Goal: Transaction & Acquisition: Book appointment/travel/reservation

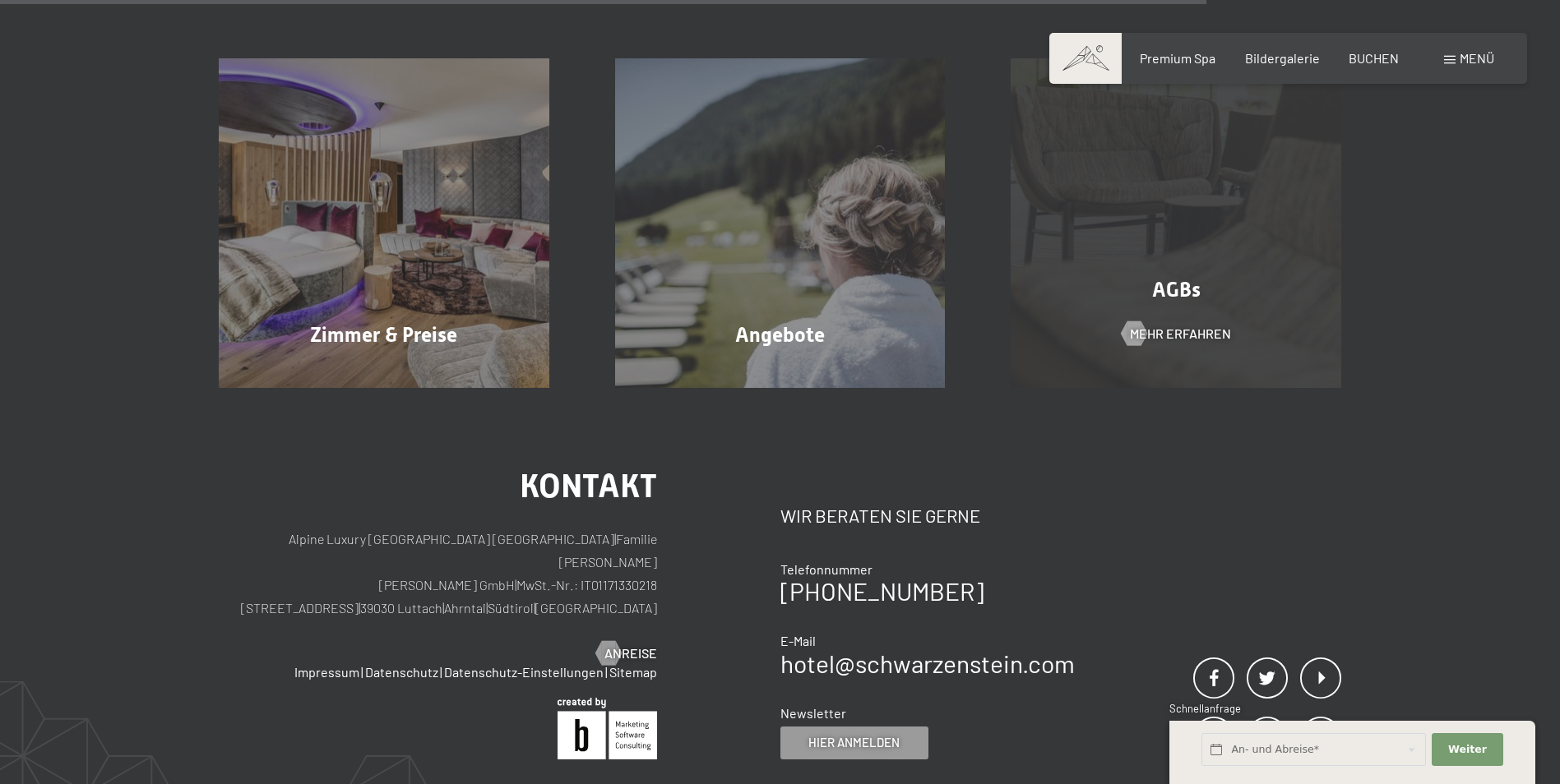
scroll to position [1151, 0]
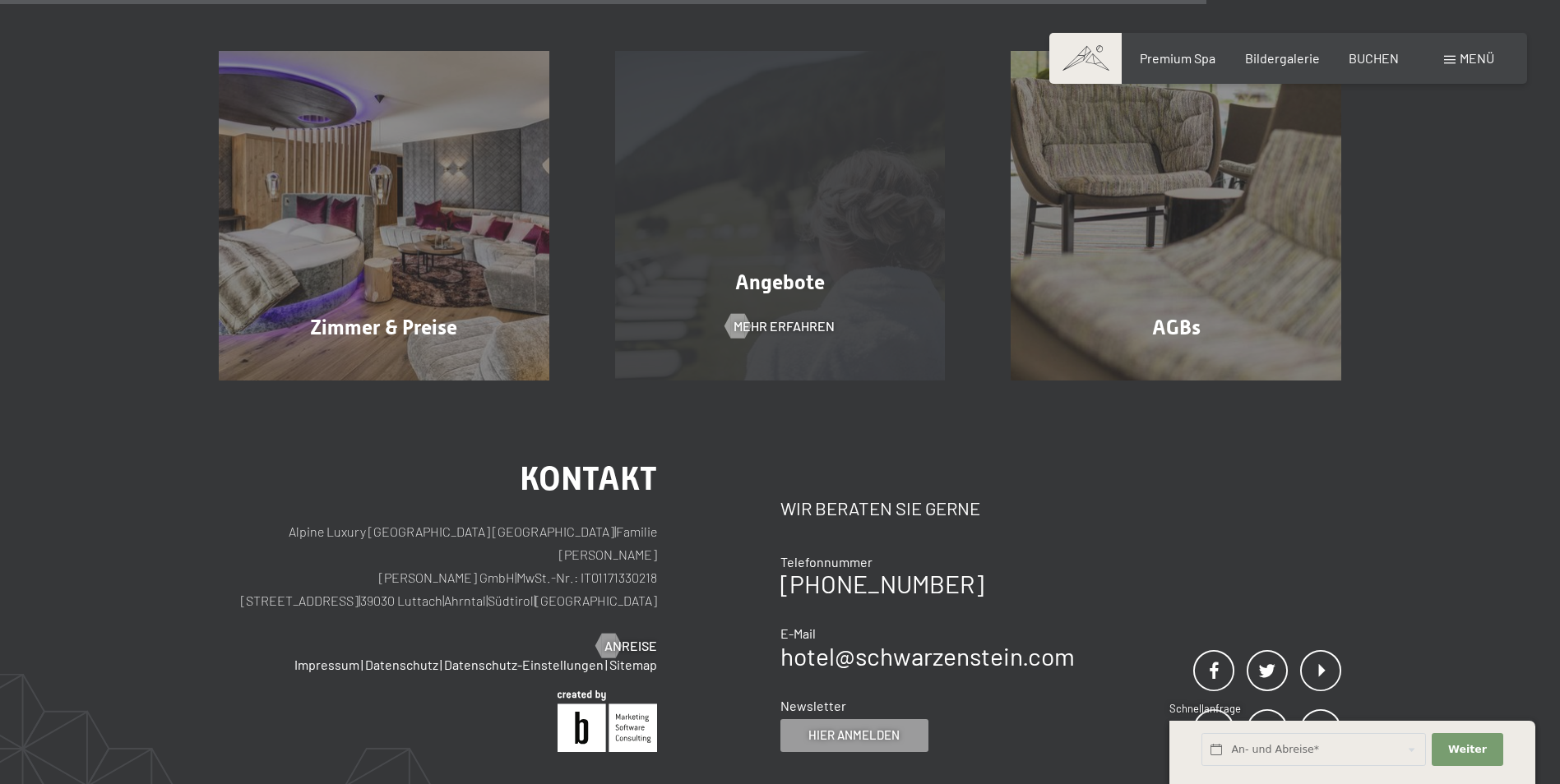
click at [795, 270] on span "Angebote" at bounding box center [780, 282] width 89 height 23
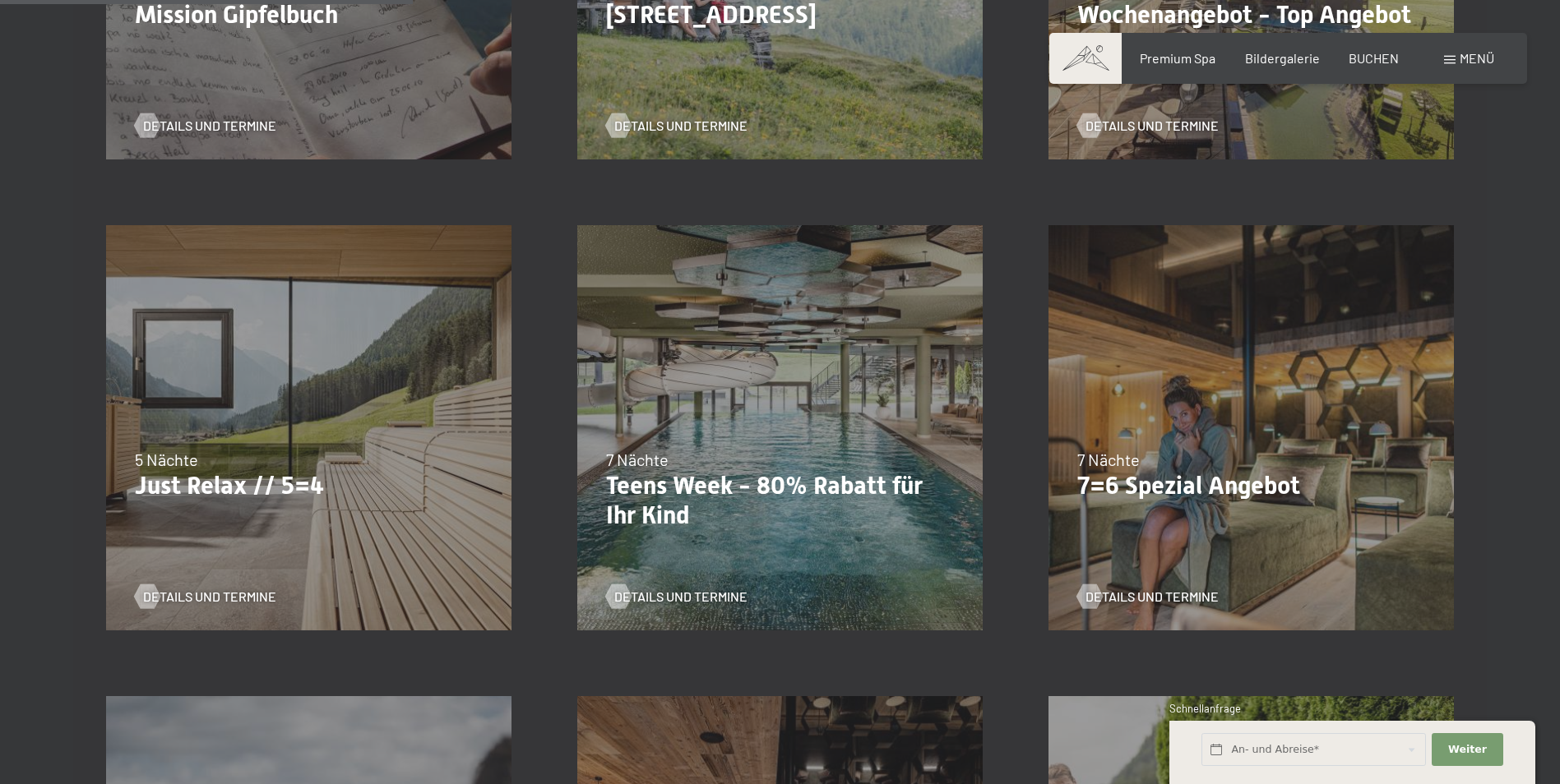
scroll to position [987, 0]
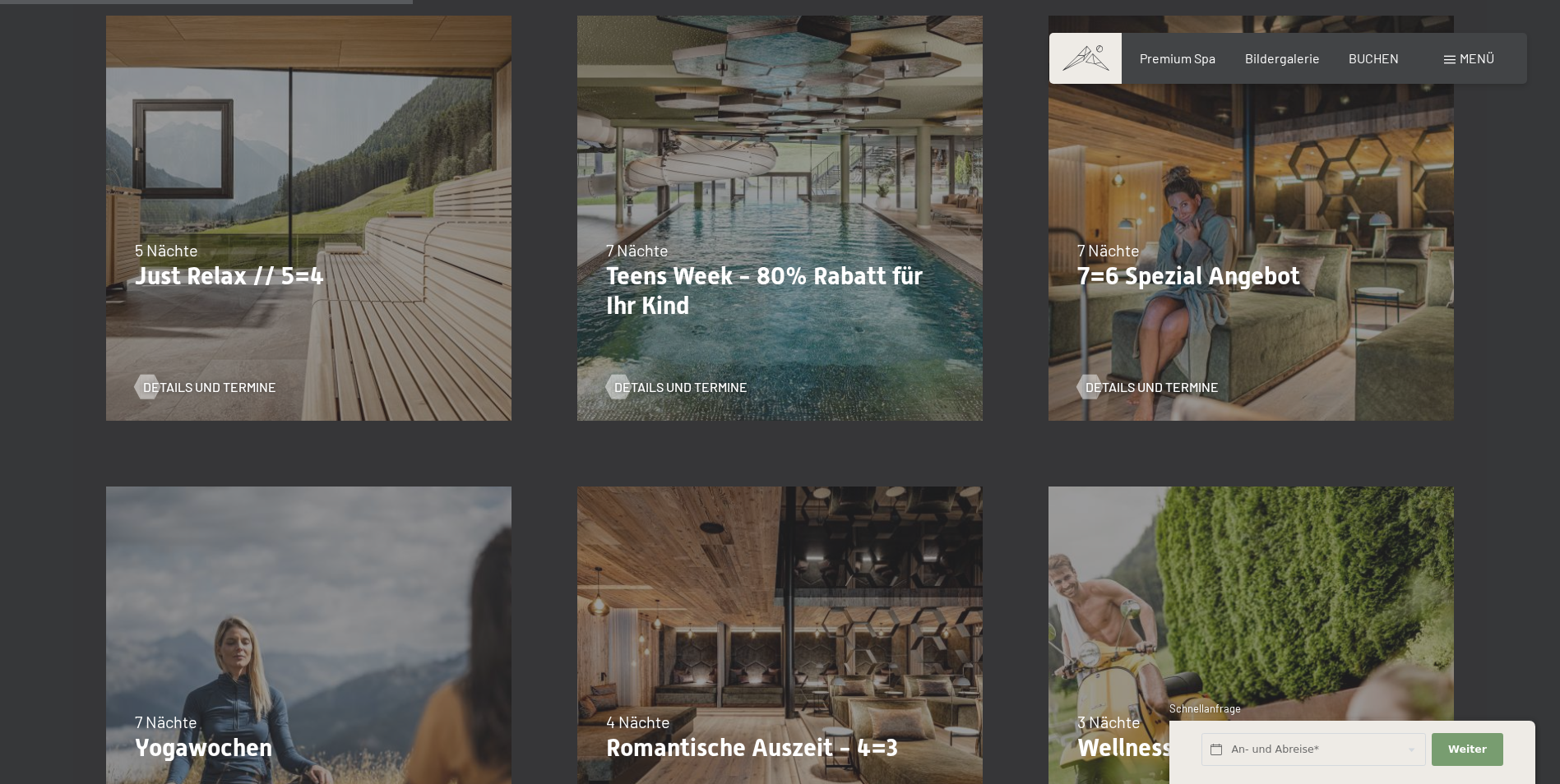
click at [1202, 280] on p "7=6 Spezial Angebot" at bounding box center [1251, 276] width 348 height 30
click at [1153, 383] on span "Details und Termine" at bounding box center [1168, 387] width 133 height 18
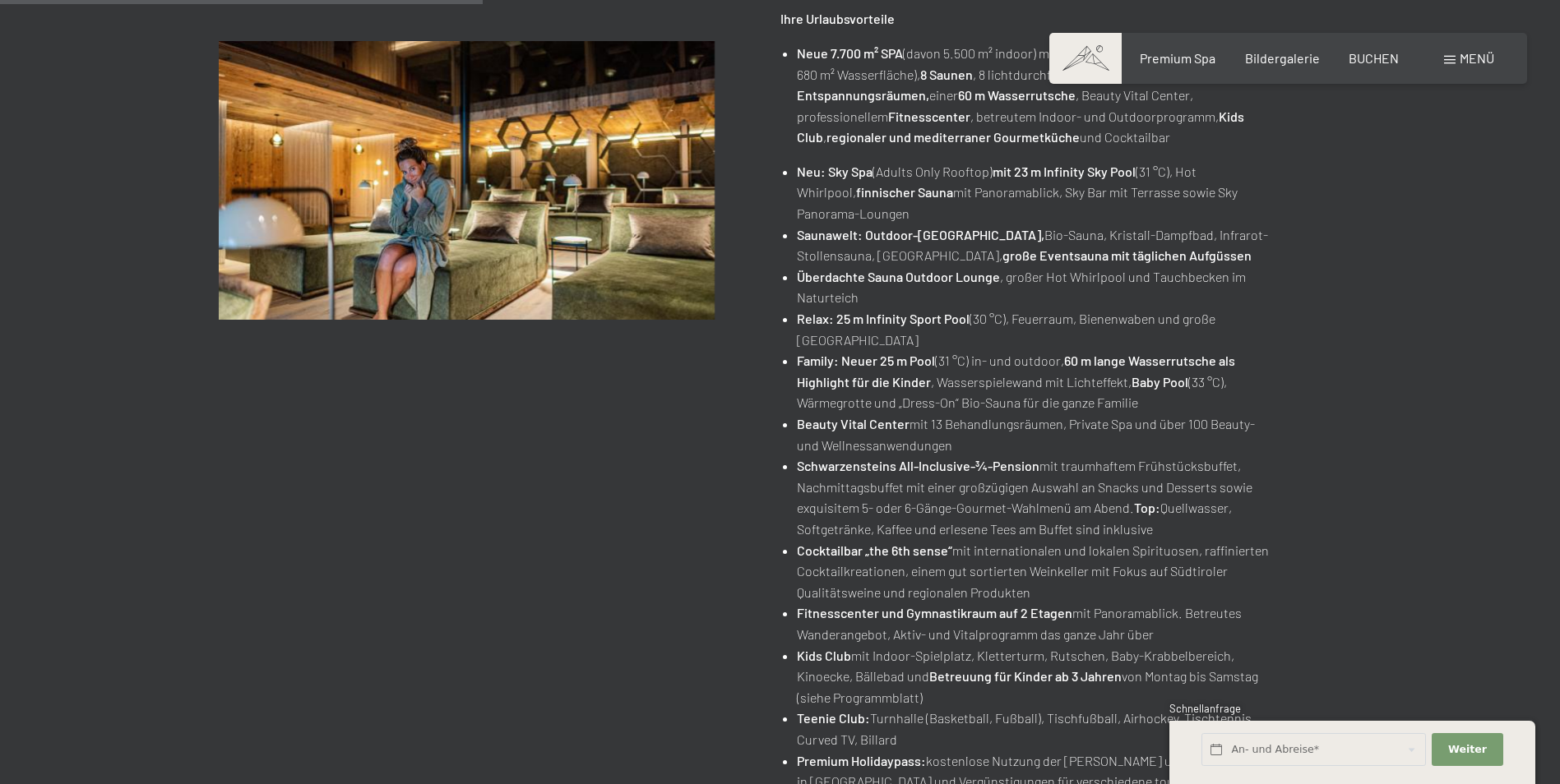
scroll to position [576, 0]
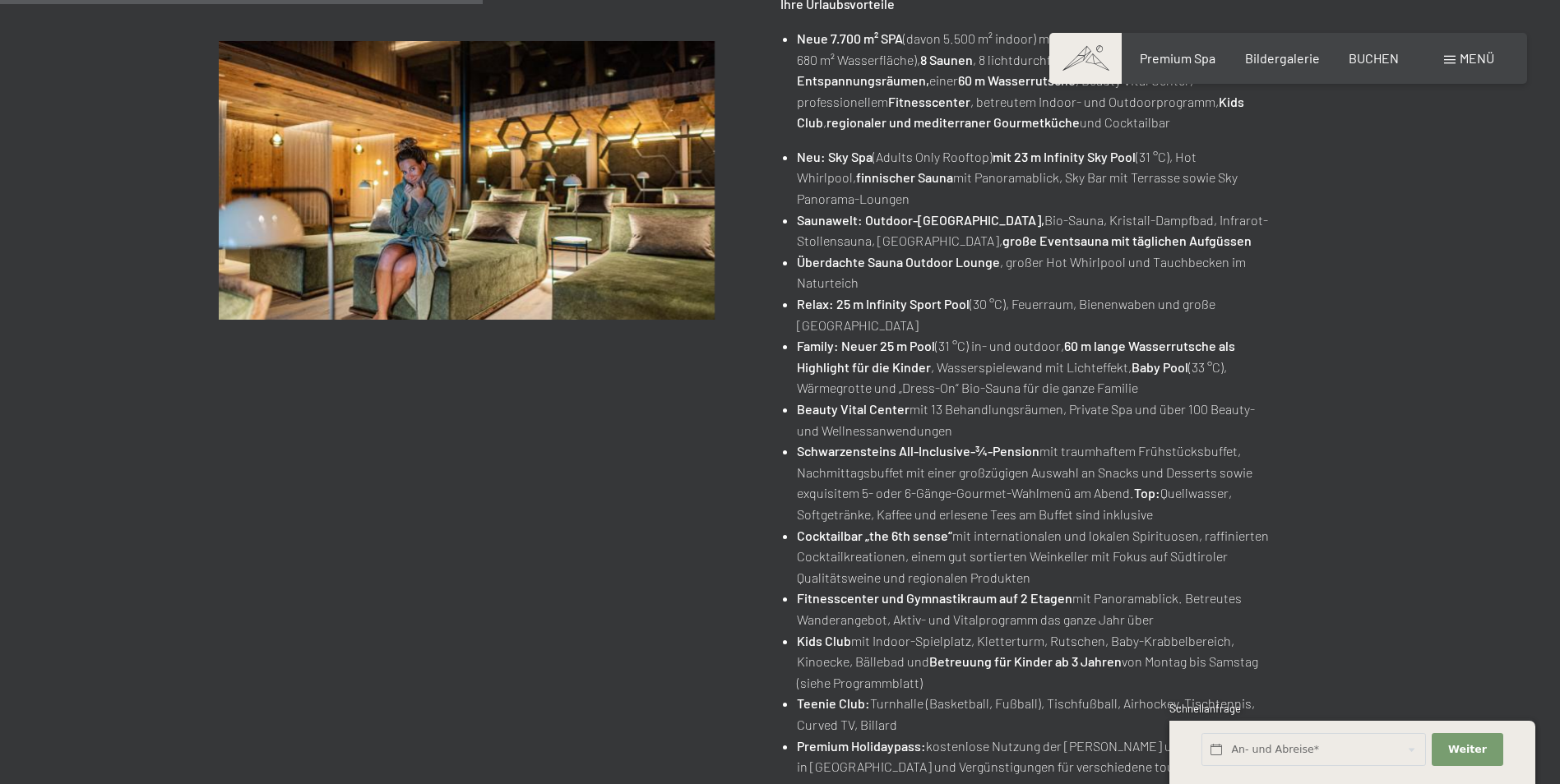
click at [1457, 654] on div "Angebot wechseln (9 / 16) 04.10.–[DATE] • 01.11.–[DATE] • 10.01.–[DATE] • 07.03…" at bounding box center [780, 330] width 1560 height 1317
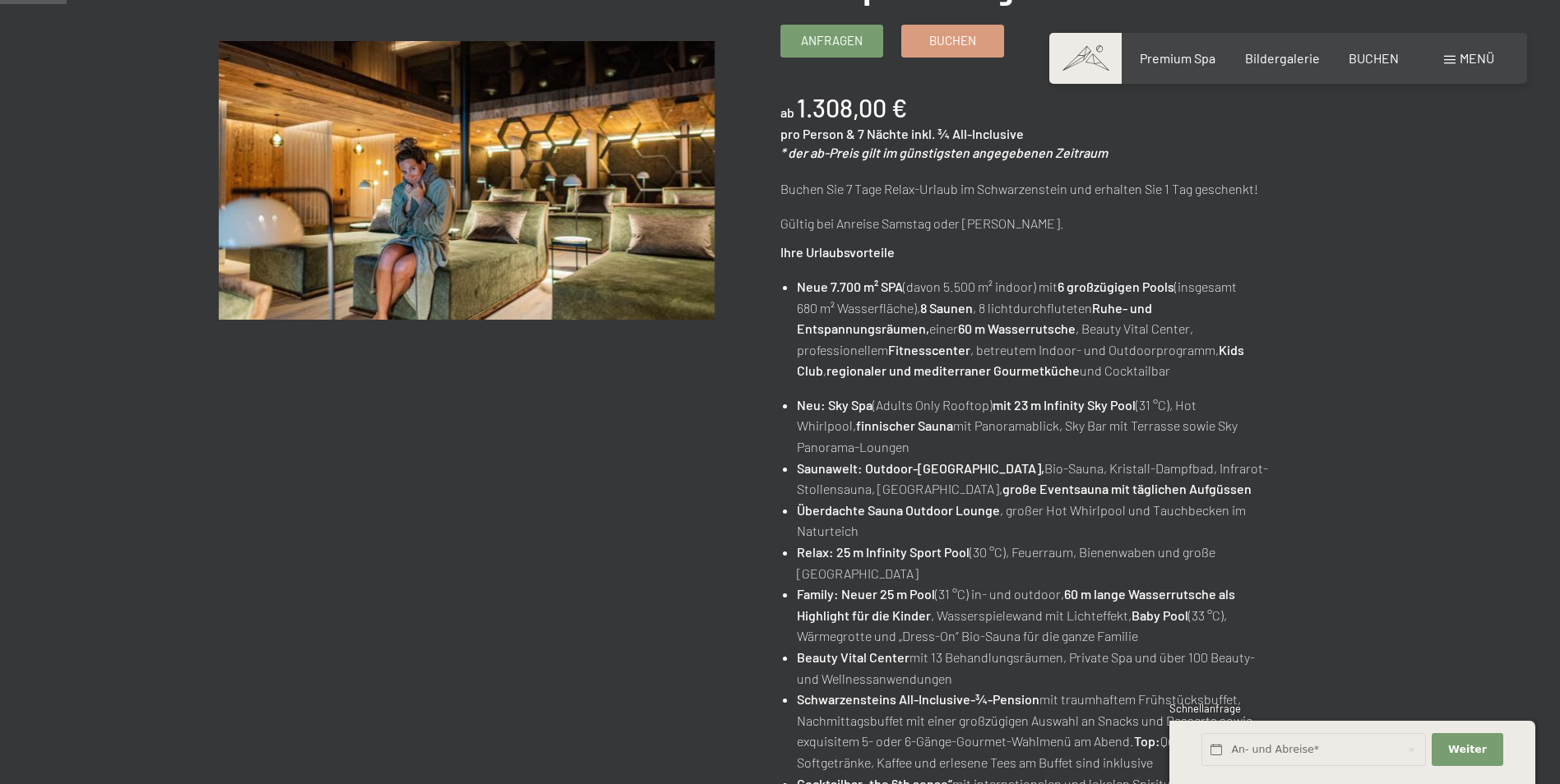
scroll to position [83, 0]
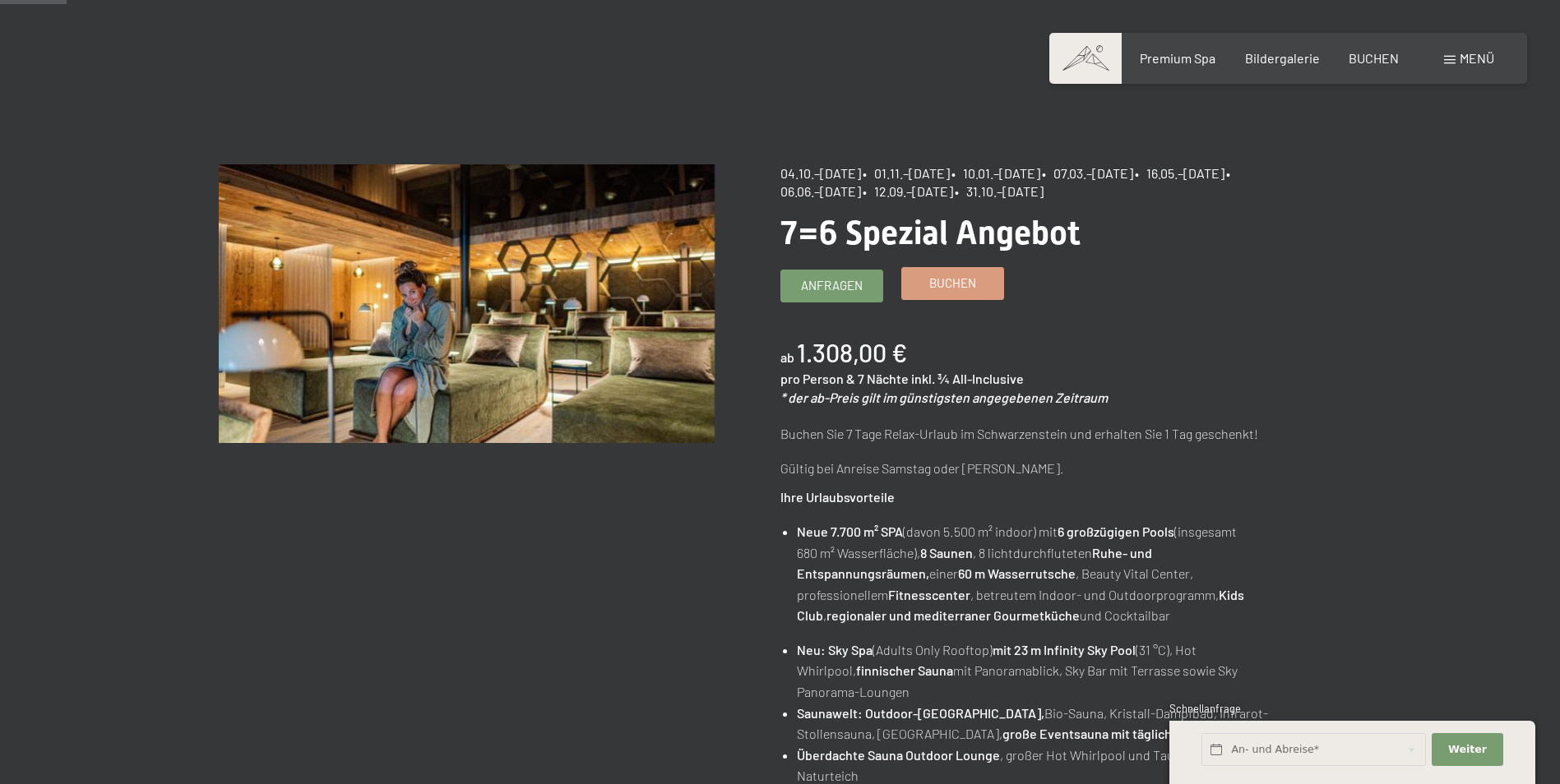
click at [938, 286] on span "Buchen" at bounding box center [952, 283] width 47 height 17
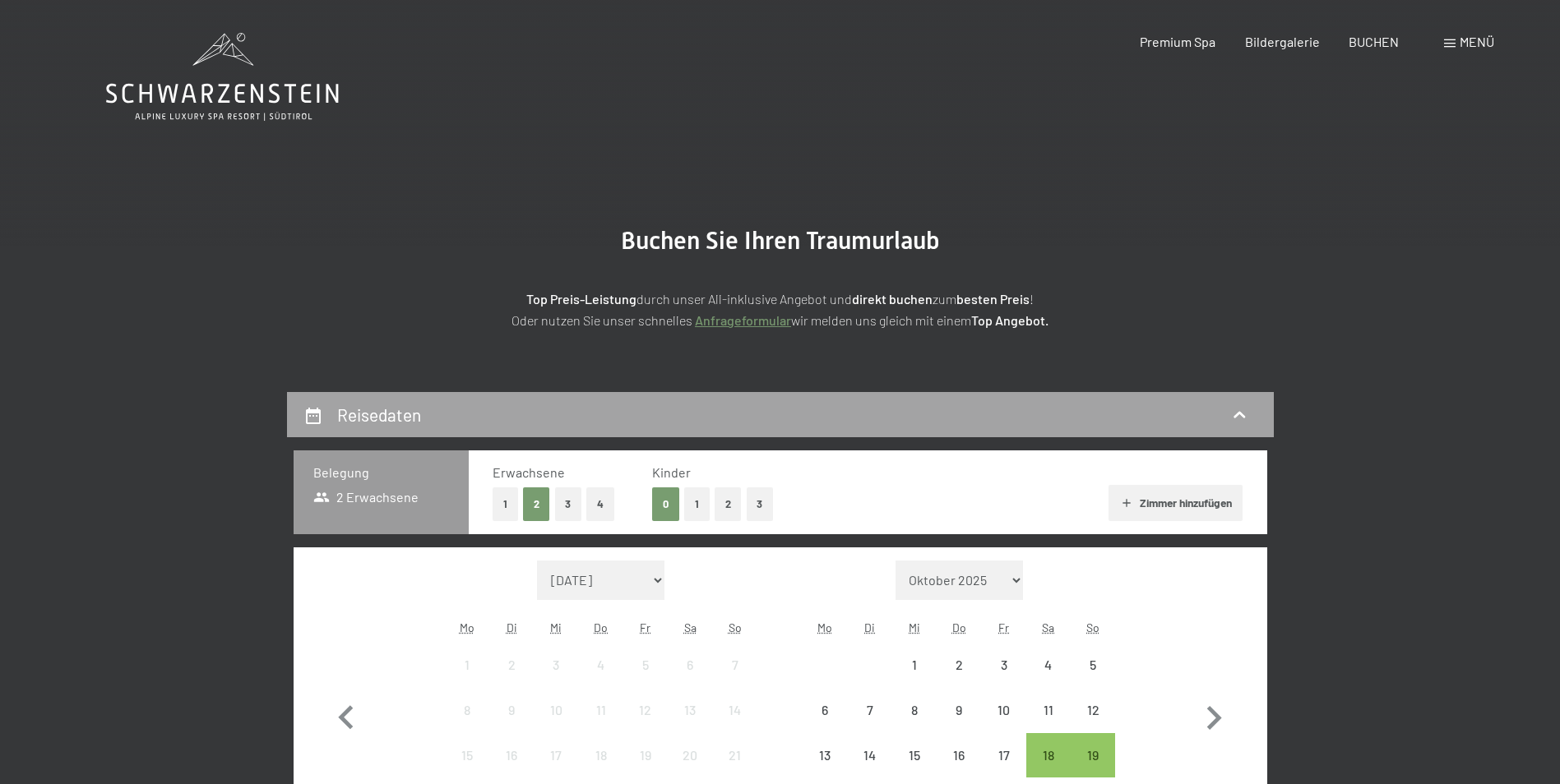
select select "2025-10-01"
select select "2025-11-01"
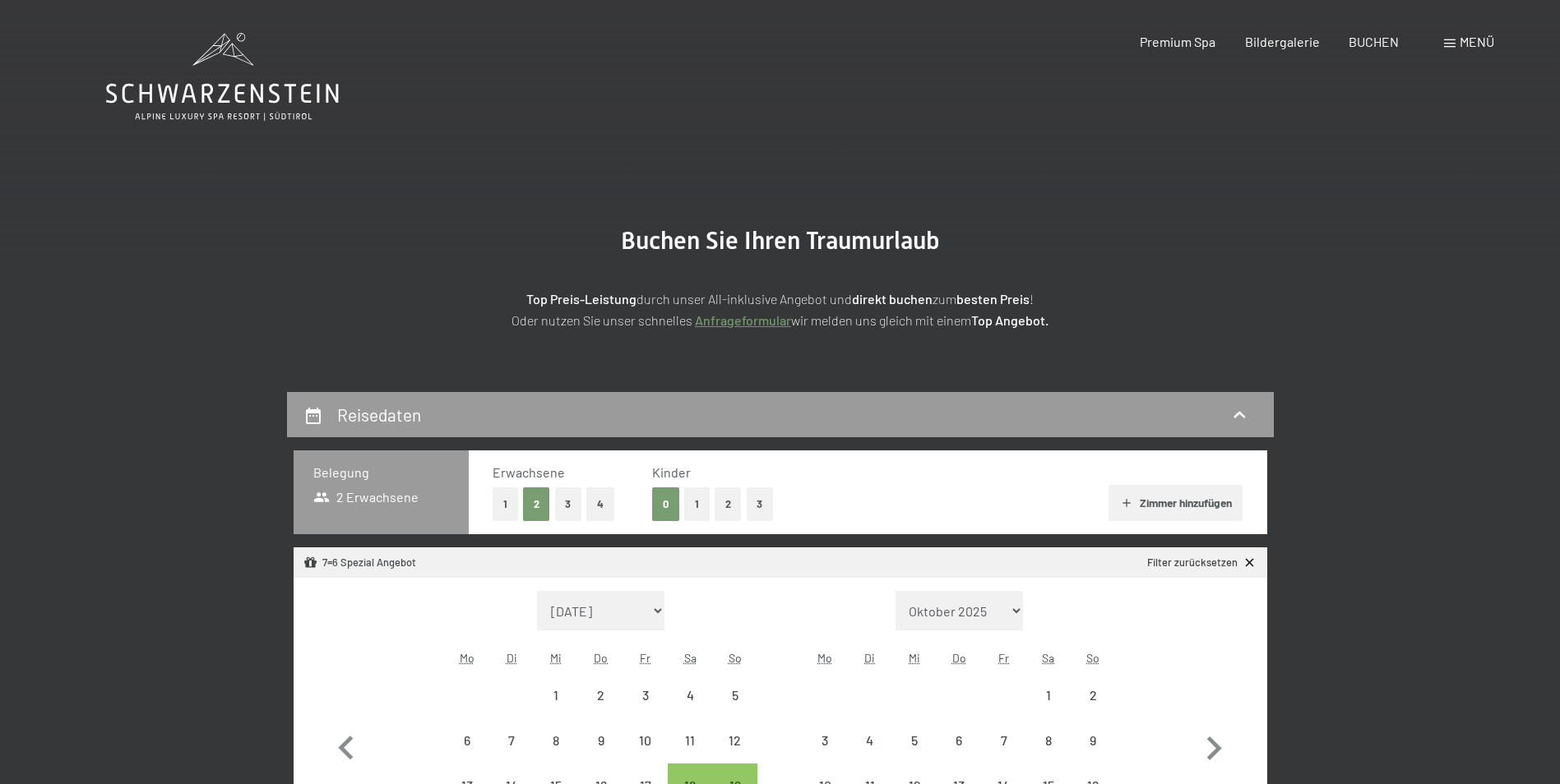
select select "2025-10-01"
select select "2025-11-01"
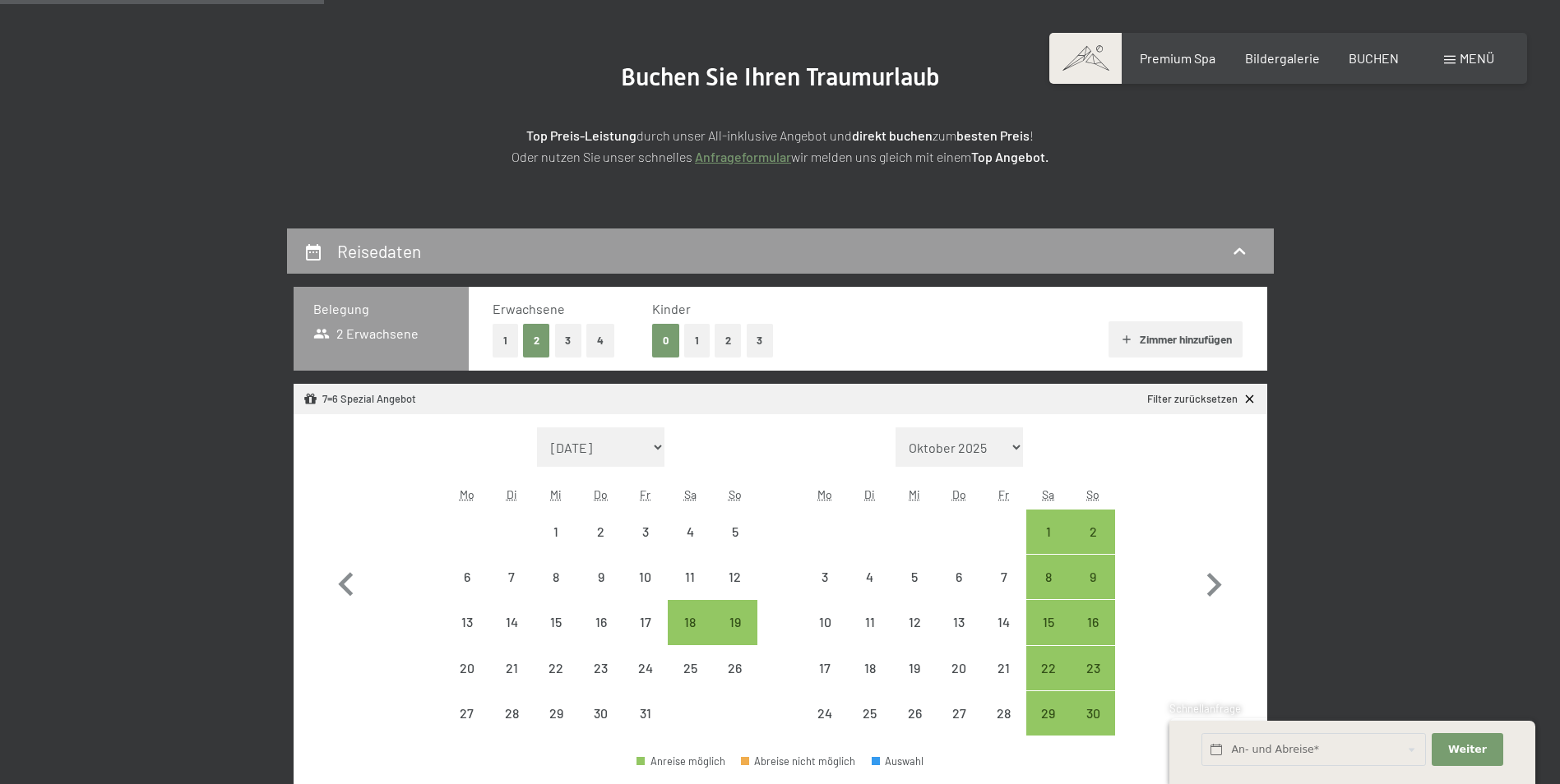
scroll to position [411, 0]
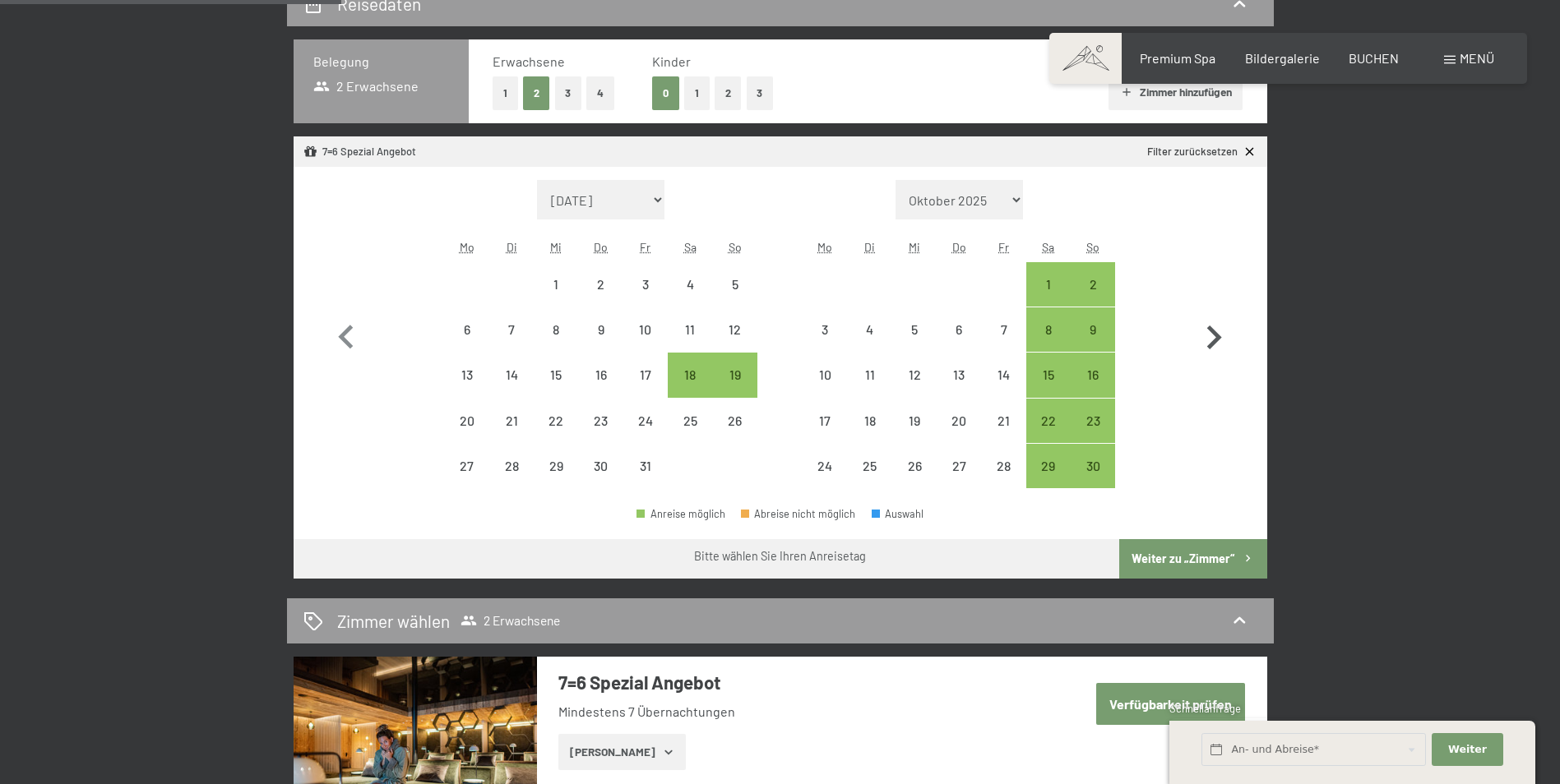
click at [1213, 339] on icon "button" at bounding box center [1213, 337] width 48 height 48
select select "2025-11-01"
select select "2025-12-01"
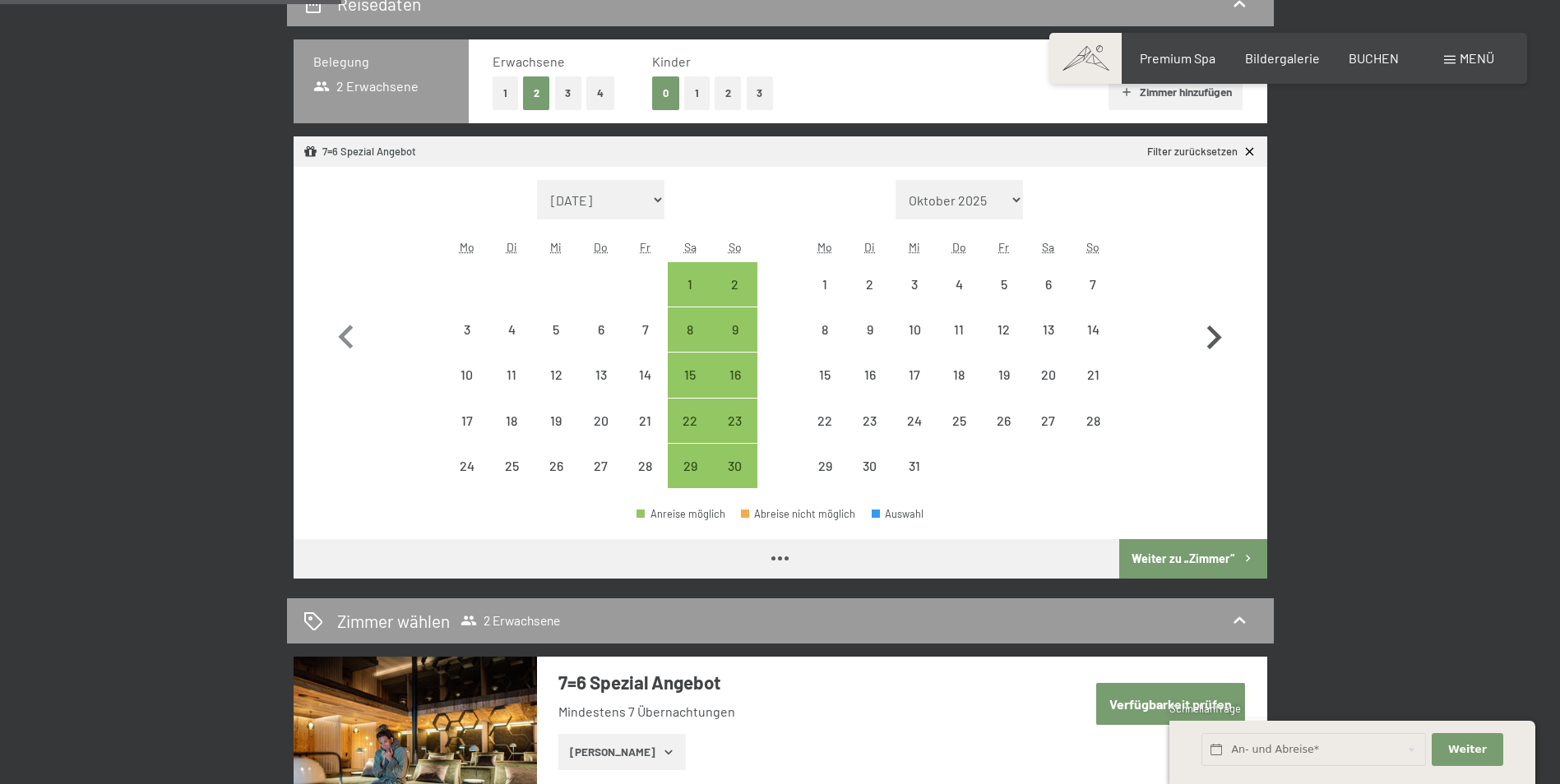
select select "2025-11-01"
select select "2025-12-01"
